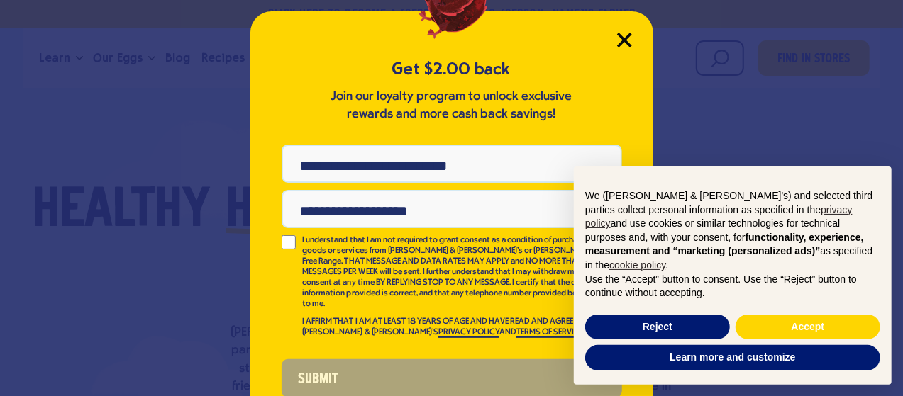
click at [617, 39] on icon "Close Modal" at bounding box center [624, 40] width 15 height 15
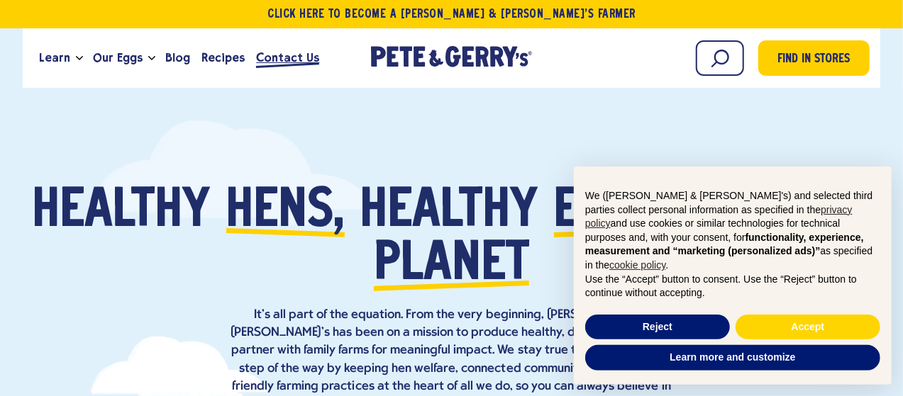
click at [272, 56] on span "Contact Us" at bounding box center [287, 58] width 63 height 18
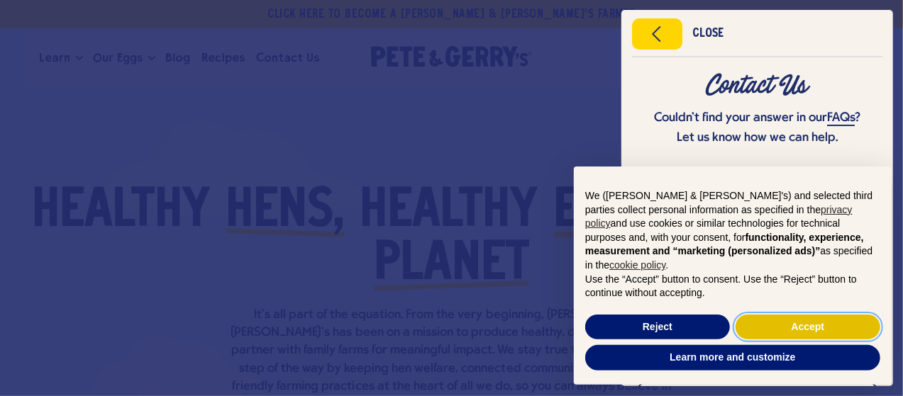
click at [779, 329] on button "Accept" at bounding box center [807, 328] width 145 height 26
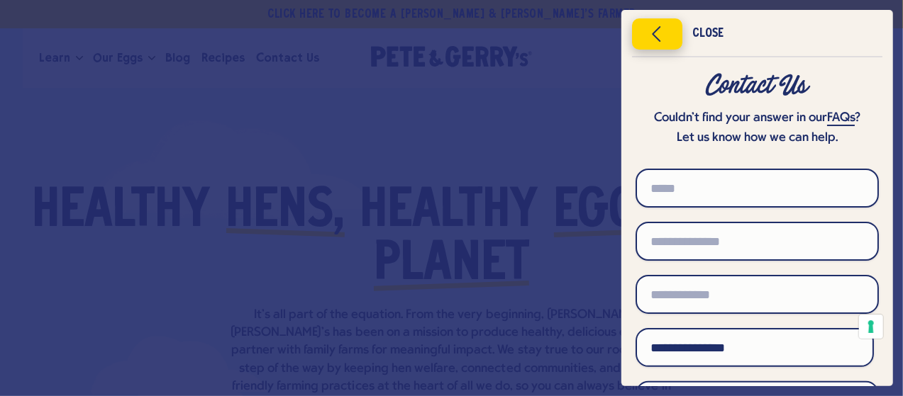
click at [652, 33] on icon "Close menu" at bounding box center [657, 33] width 36 height 21
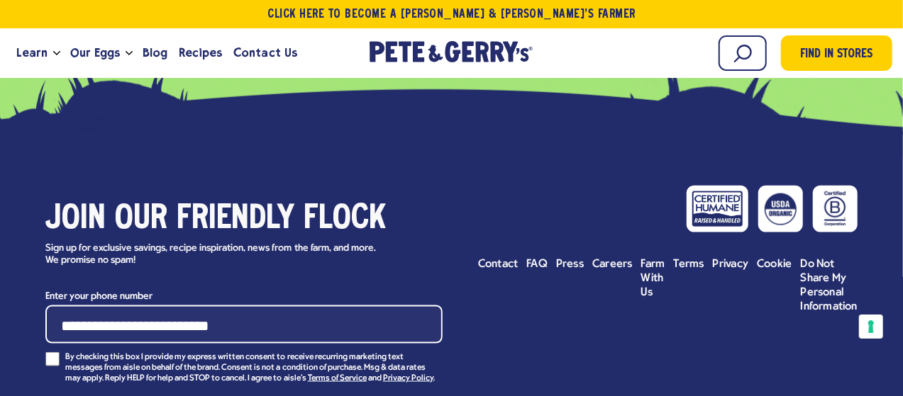
scroll to position [6493, 0]
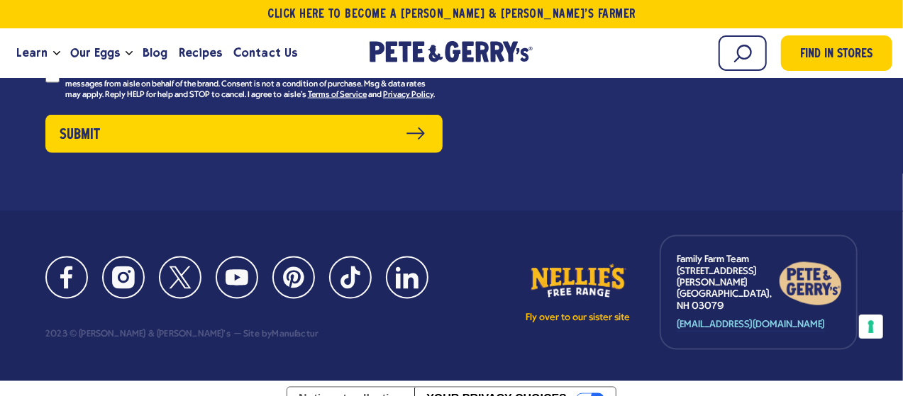
drag, startPoint x: 842, startPoint y: 304, endPoint x: 667, endPoint y: 308, distance: 175.2
click at [667, 308] on div "Family Farm Team [STREET_ADDRESS][PERSON_NAME] [EMAIL_ADDRESS][DOMAIN_NAME]" at bounding box center [759, 292] width 198 height 115
copy link "[EMAIL_ADDRESS][DOMAIN_NAME]"
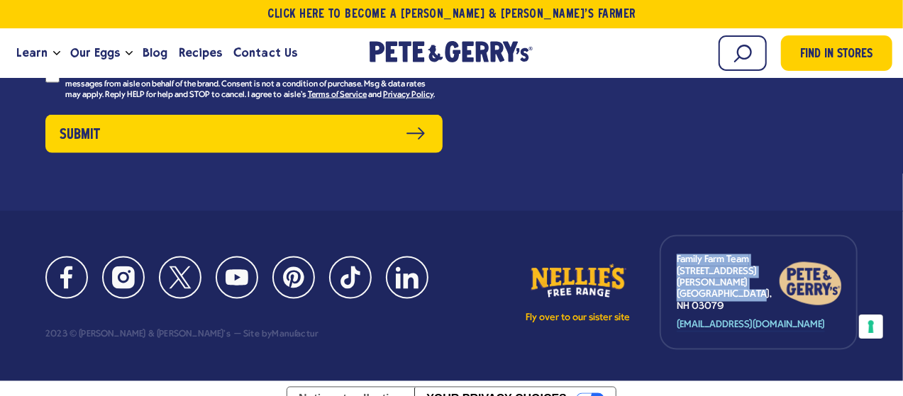
drag, startPoint x: 760, startPoint y: 280, endPoint x: 677, endPoint y: 248, distance: 88.9
click at [677, 255] on div "Family Farm Team [STREET_ADDRESS][PERSON_NAME]" at bounding box center [759, 285] width 164 height 60
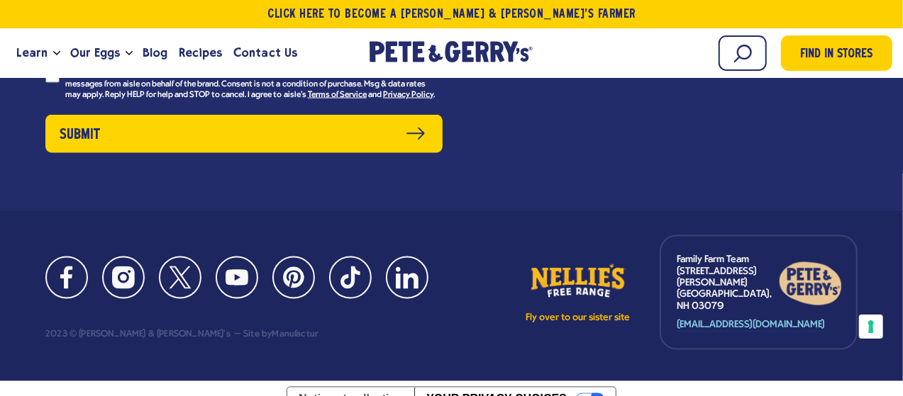
click at [757, 199] on div "Join our friendly flock Sign up for exclusive savings, recipe inspiration, news…" at bounding box center [451, 30] width 903 height 364
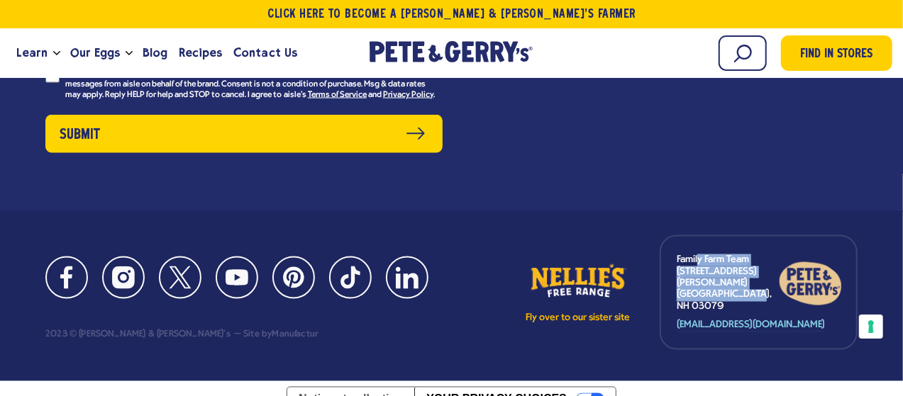
drag, startPoint x: 763, startPoint y: 284, endPoint x: 696, endPoint y: 240, distance: 80.4
click at [697, 259] on div "Family Farm Team [STREET_ADDRESS][PERSON_NAME]" at bounding box center [759, 285] width 164 height 60
